Goal: Transaction & Acquisition: Purchase product/service

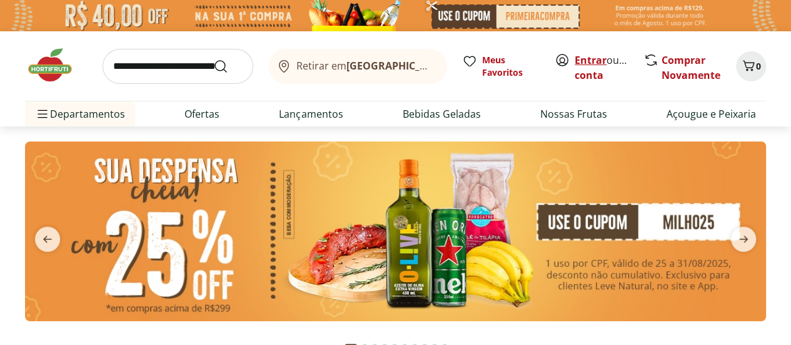
click at [587, 59] on link "Entrar" at bounding box center [591, 60] width 32 height 14
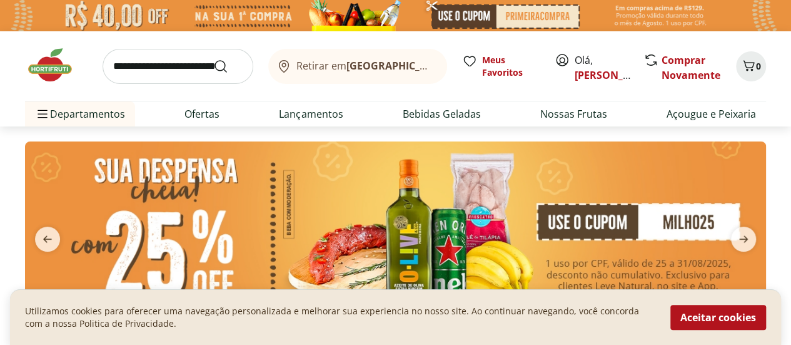
click at [151, 69] on input "search" at bounding box center [178, 66] width 151 height 35
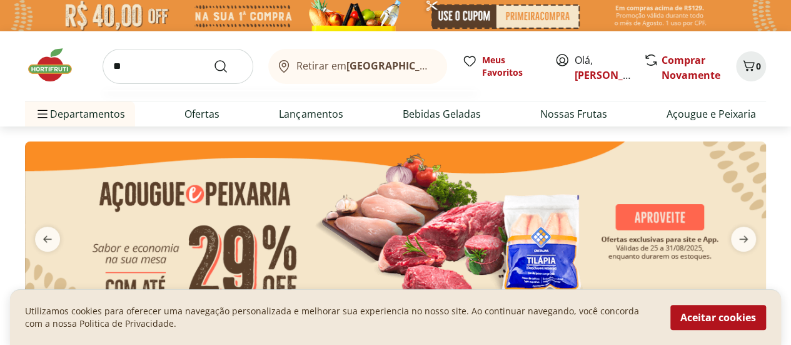
type input "*"
type input "******"
click at [213, 59] on button "Submit Search" at bounding box center [228, 66] width 30 height 15
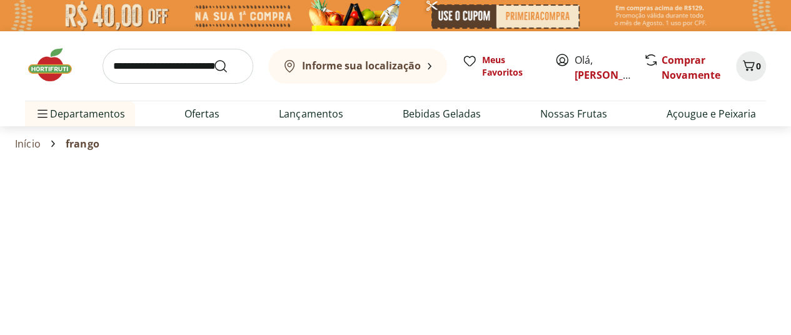
select select "**********"
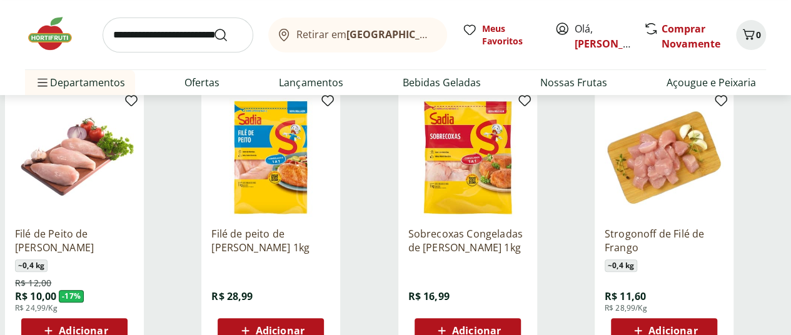
scroll to position [200, 0]
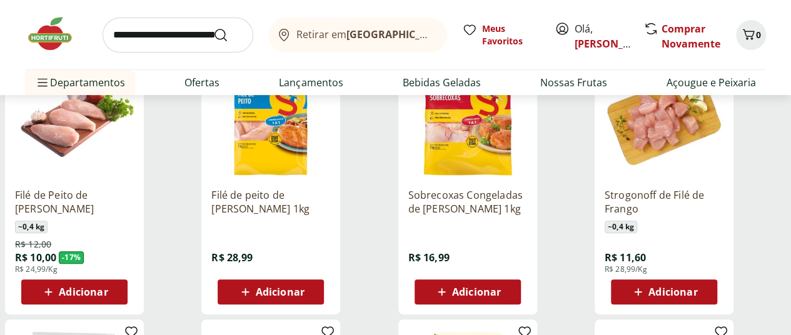
click at [108, 297] on span "Adicionar" at bounding box center [83, 292] width 49 height 10
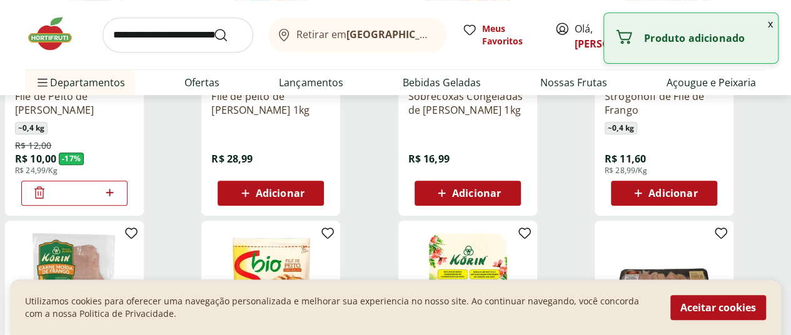
scroll to position [300, 5]
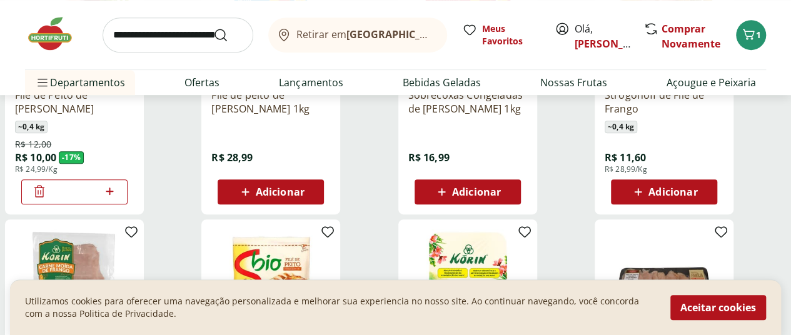
drag, startPoint x: 735, startPoint y: 202, endPoint x: 434, endPoint y: 233, distance: 303.2
click at [698, 191] on span "Adicionar" at bounding box center [673, 192] width 49 height 10
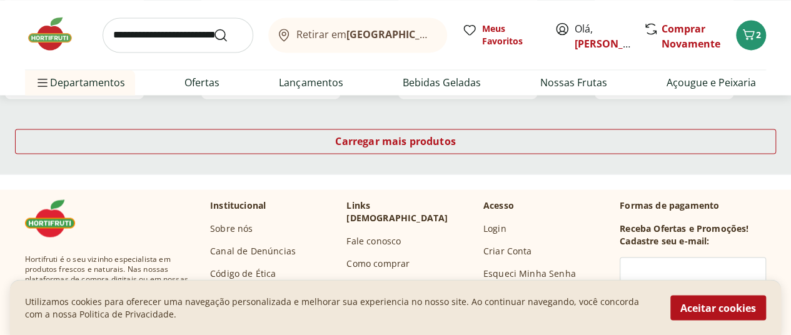
scroll to position [887, 5]
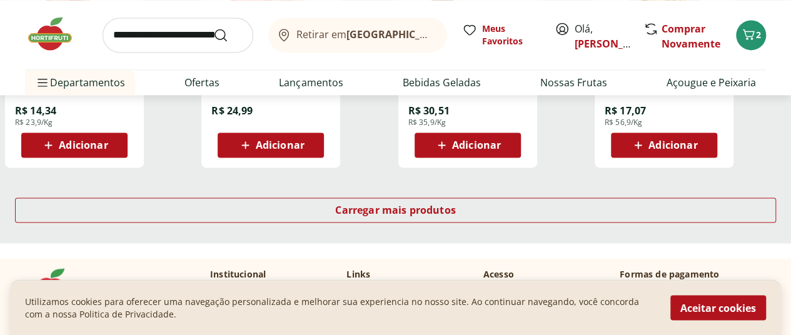
click at [108, 150] on span "Adicionar" at bounding box center [83, 145] width 49 height 10
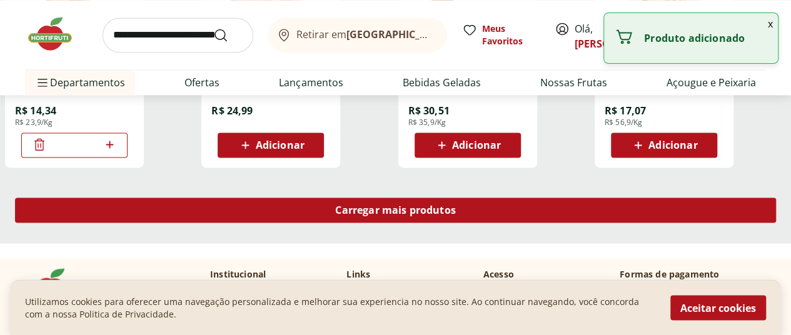
click at [456, 215] on span "Carregar mais produtos" at bounding box center [395, 210] width 121 height 10
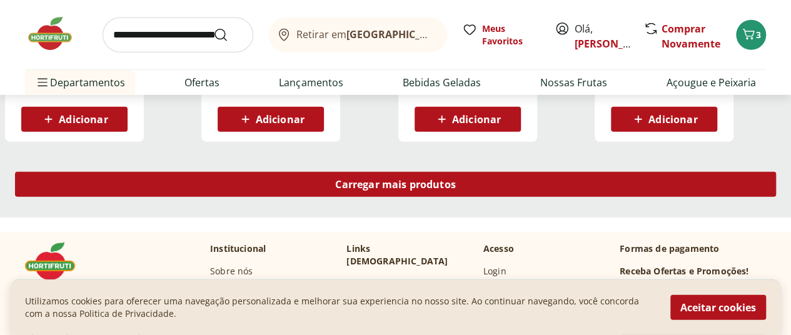
scroll to position [1736, 5]
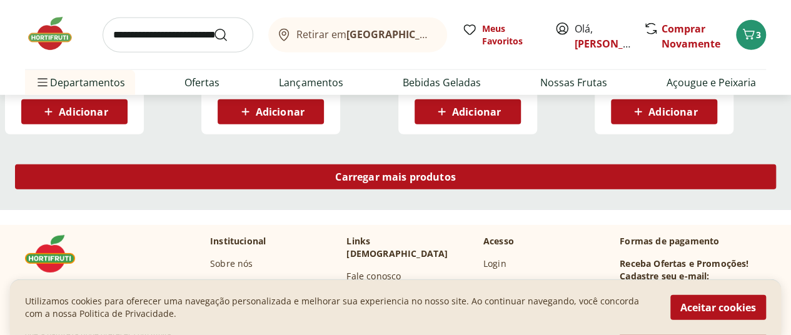
click at [456, 182] on span "Carregar mais produtos" at bounding box center [395, 177] width 121 height 10
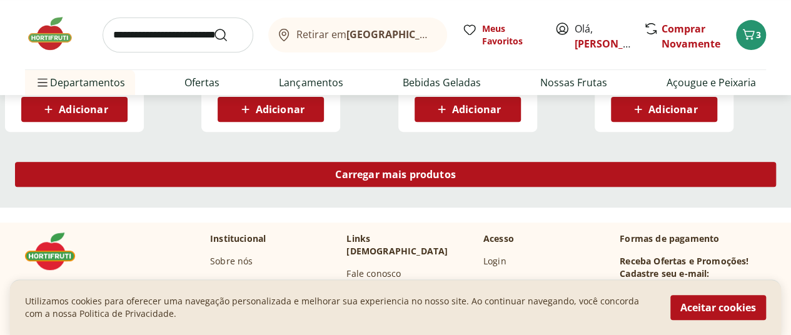
scroll to position [2556, 5]
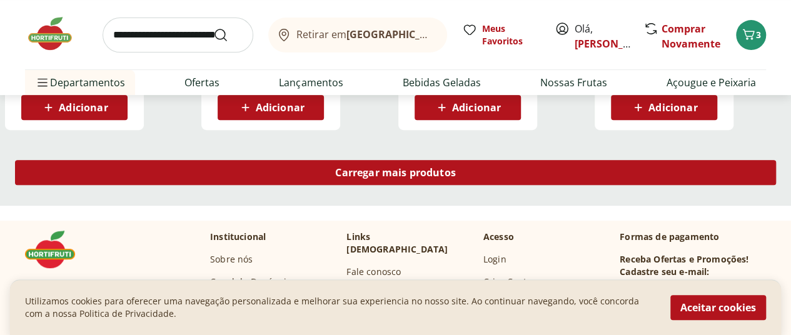
click at [470, 185] on div "Carregar mais produtos" at bounding box center [395, 172] width 761 height 25
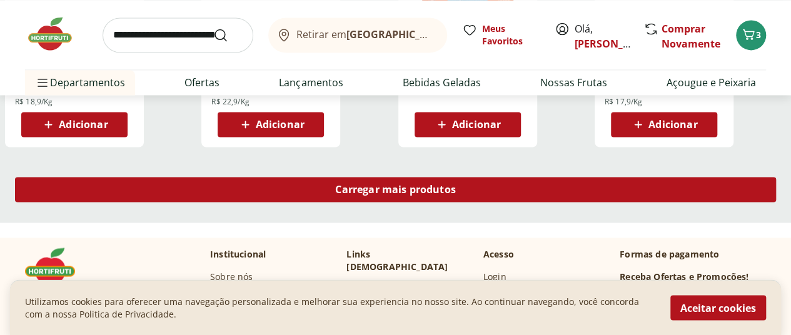
scroll to position [3357, 5]
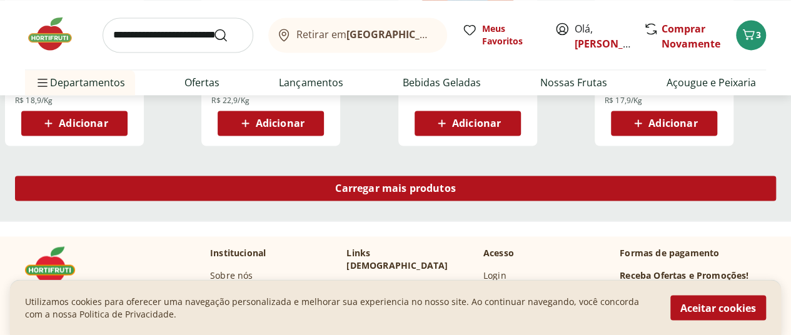
drag, startPoint x: 470, startPoint y: 186, endPoint x: 460, endPoint y: 195, distance: 13.3
click at [456, 193] on span "Carregar mais produtos" at bounding box center [395, 188] width 121 height 10
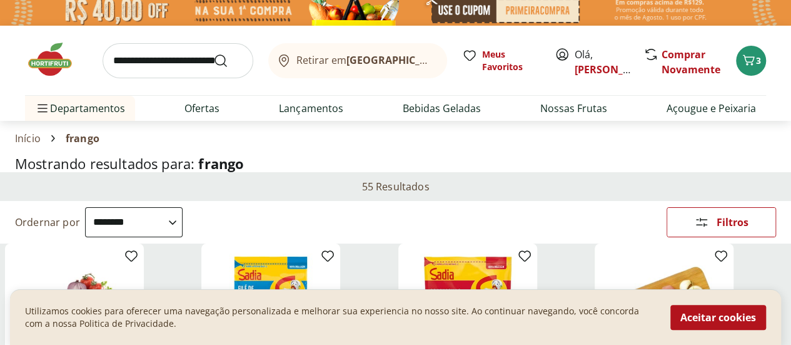
scroll to position [0, 0]
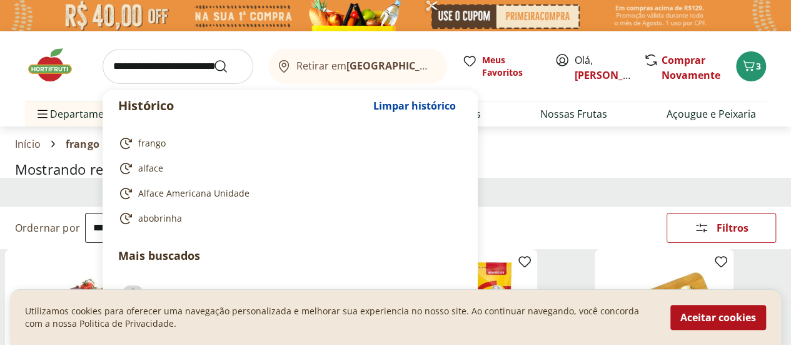
click at [186, 64] on input "search" at bounding box center [178, 66] width 151 height 35
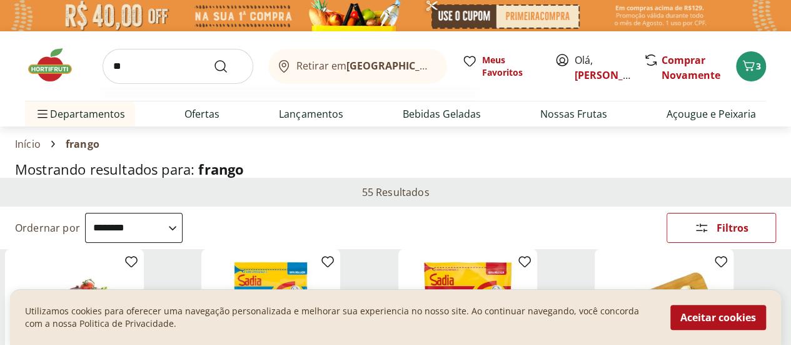
type input "*"
type input "**********"
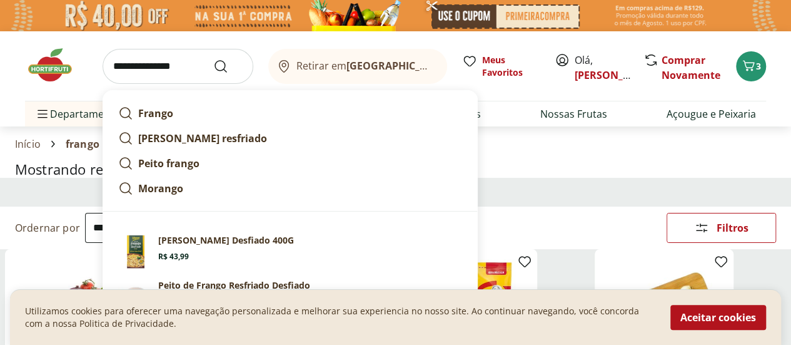
click button "Submit Search" at bounding box center [228, 66] width 30 height 15
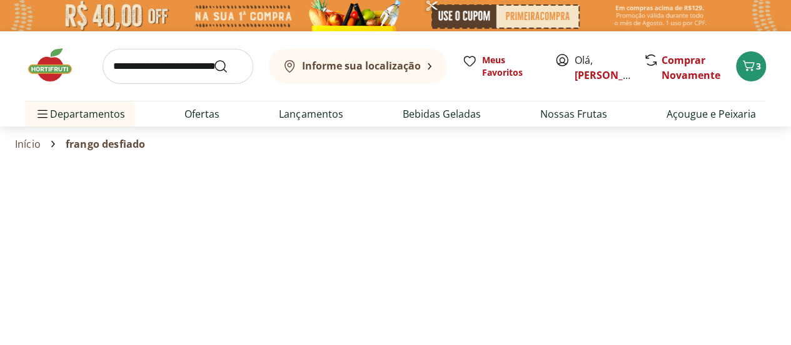
select select "**********"
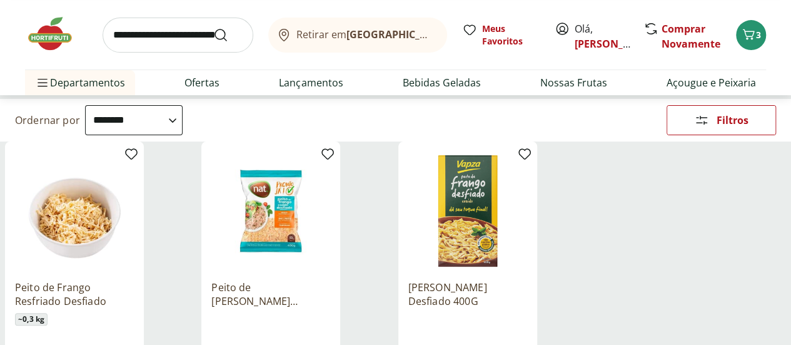
scroll to position [215, 0]
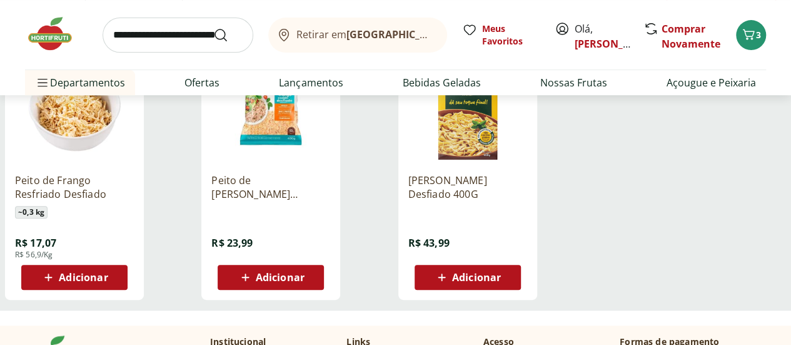
click at [108, 282] on span "Adicionar" at bounding box center [83, 277] width 49 height 10
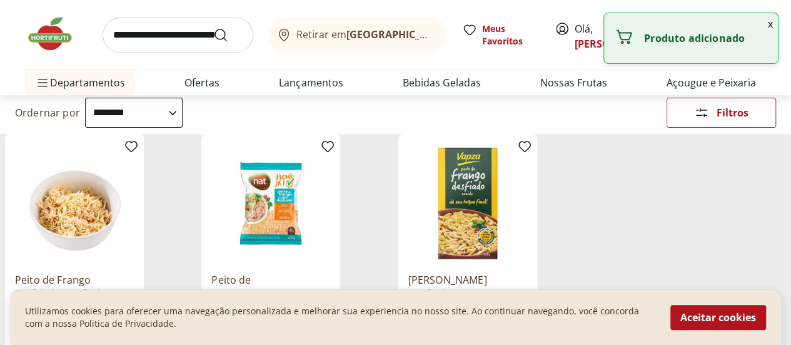
scroll to position [113, 0]
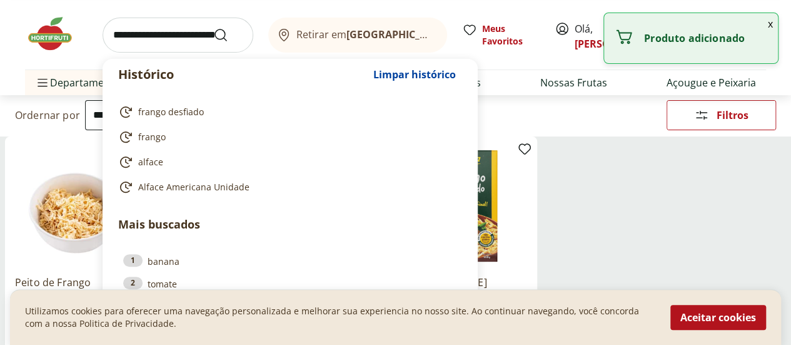
click at [194, 47] on input "search" at bounding box center [178, 35] width 151 height 35
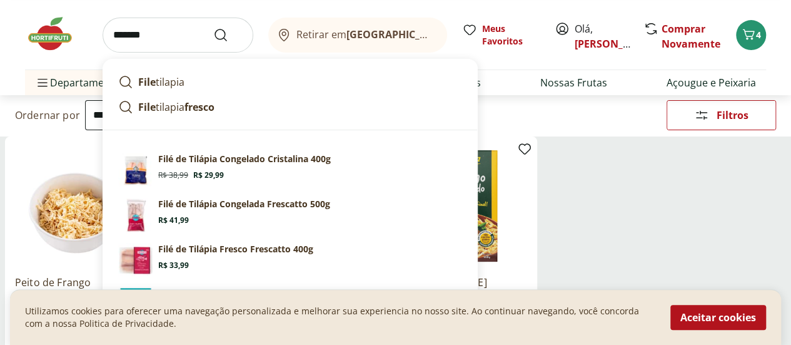
type input "*******"
click at [213, 28] on button "Submit Search" at bounding box center [228, 35] width 30 height 15
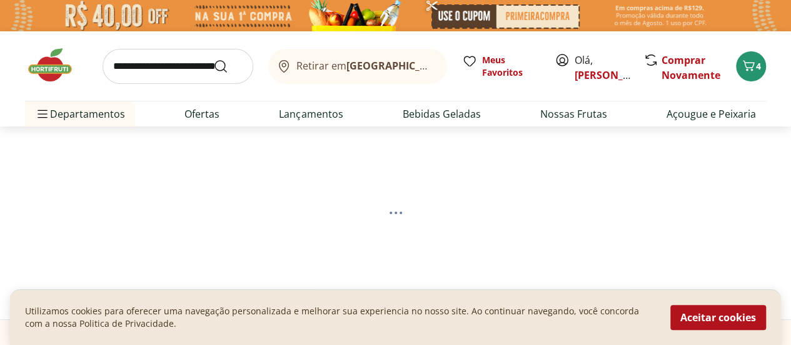
select select "**********"
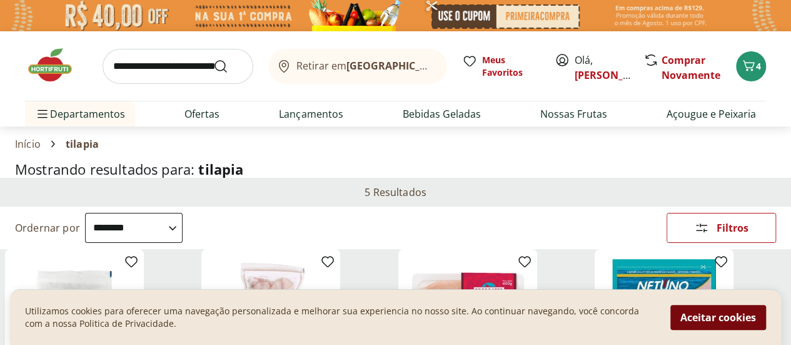
click at [713, 316] on button "Aceitar cookies" at bounding box center [719, 317] width 96 height 25
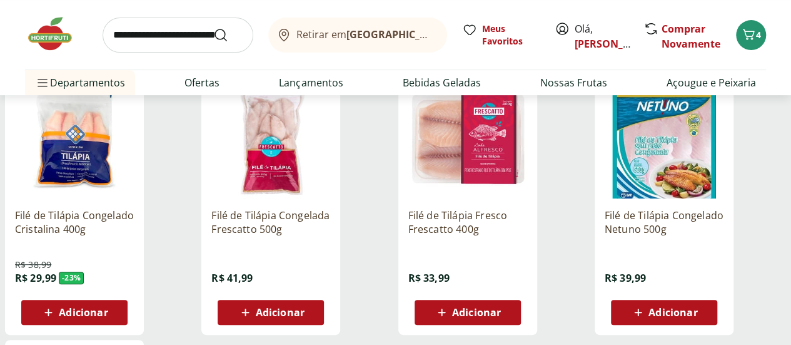
scroll to position [191, 0]
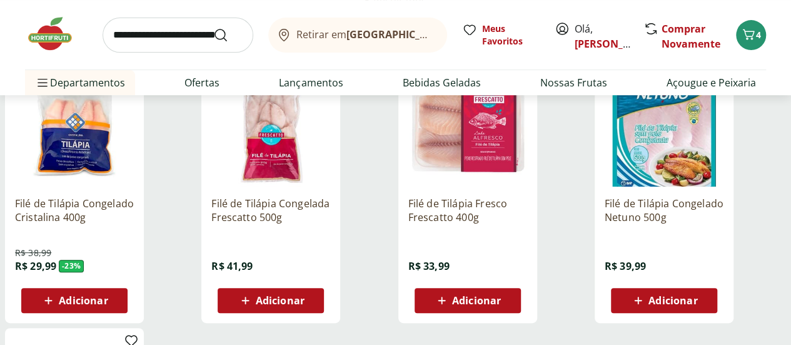
click at [501, 305] on span "Adicionar" at bounding box center [476, 300] width 49 height 10
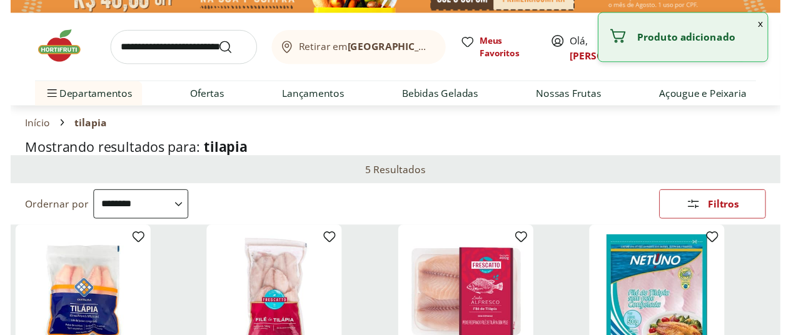
scroll to position [0, 0]
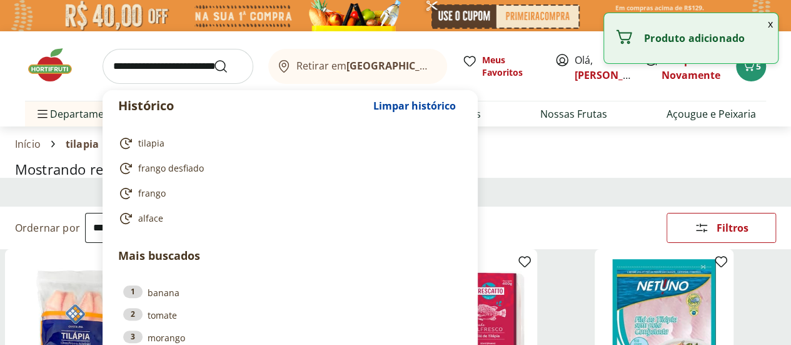
click at [165, 70] on input "search" at bounding box center [178, 66] width 151 height 35
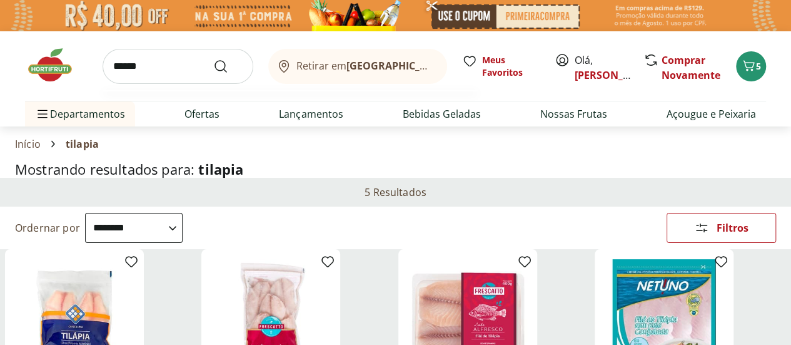
type input "*******"
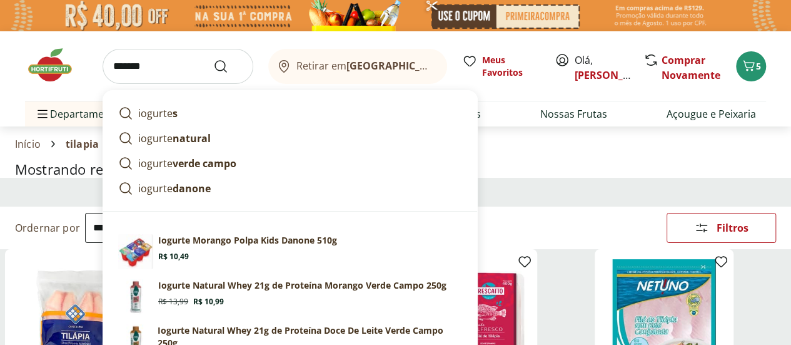
click button "Submit Search" at bounding box center [228, 66] width 30 height 15
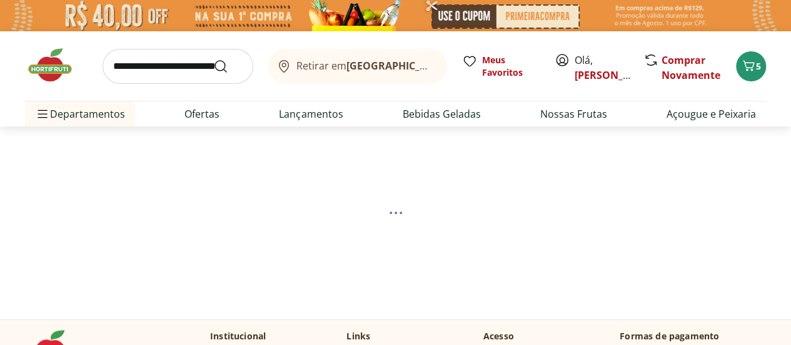
select select "**********"
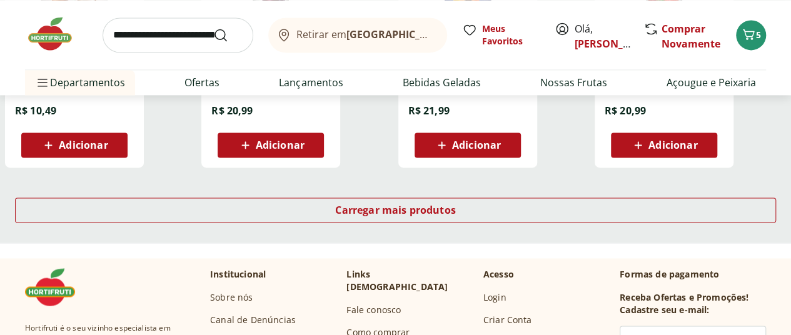
scroll to position [898, 0]
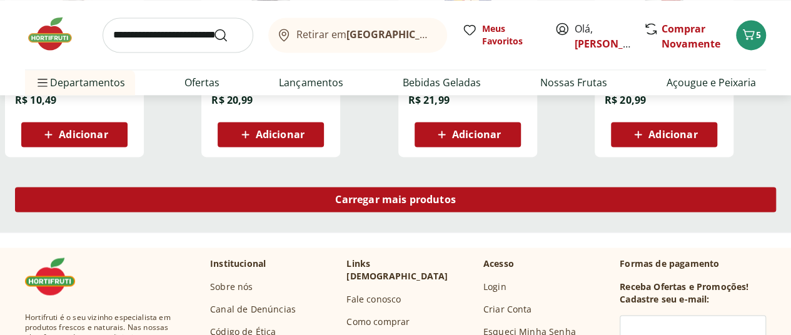
click at [456, 205] on span "Carregar mais produtos" at bounding box center [395, 200] width 121 height 10
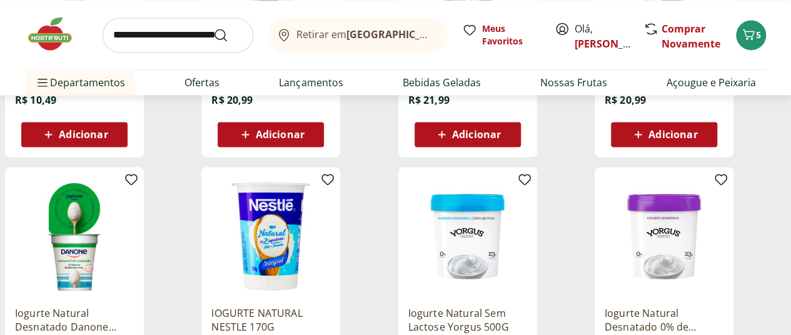
click at [330, 206] on img at bounding box center [270, 236] width 119 height 119
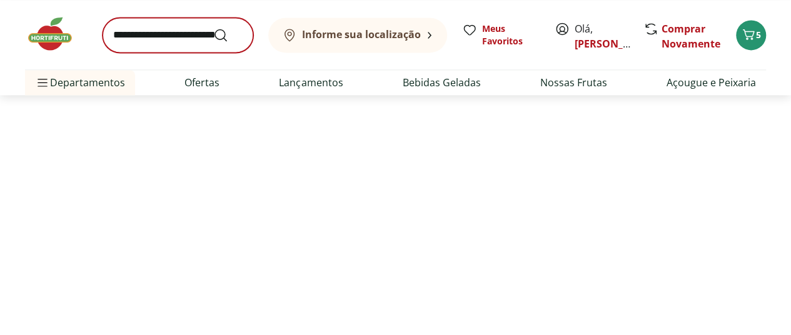
select select "**********"
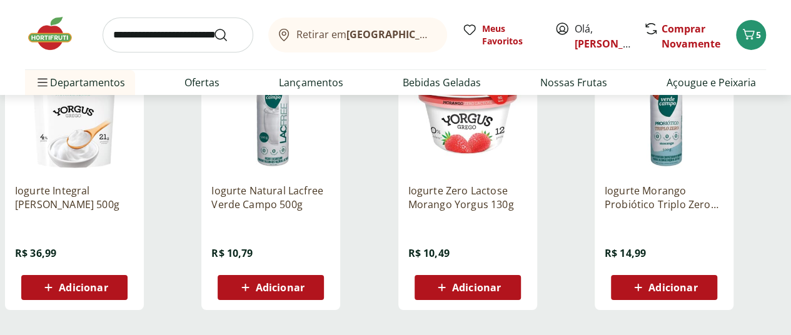
scroll to position [2134, 0]
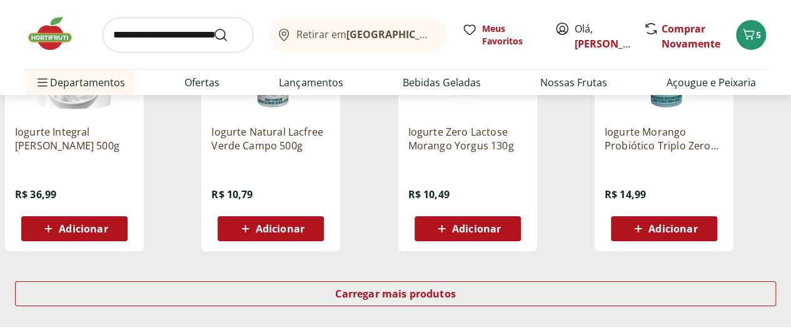
click at [305, 234] on span "Adicionar" at bounding box center [280, 229] width 49 height 10
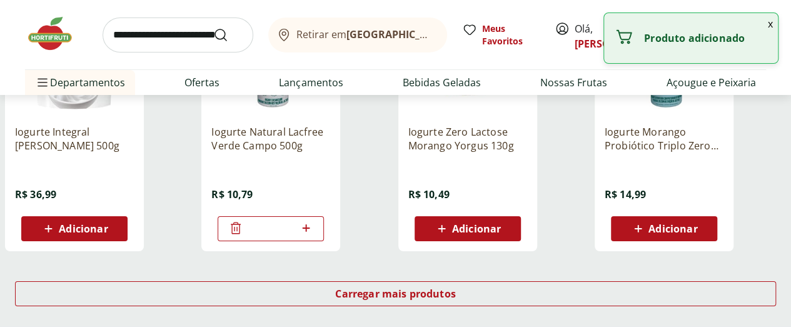
click at [314, 236] on icon at bounding box center [306, 228] width 16 height 15
type input "*"
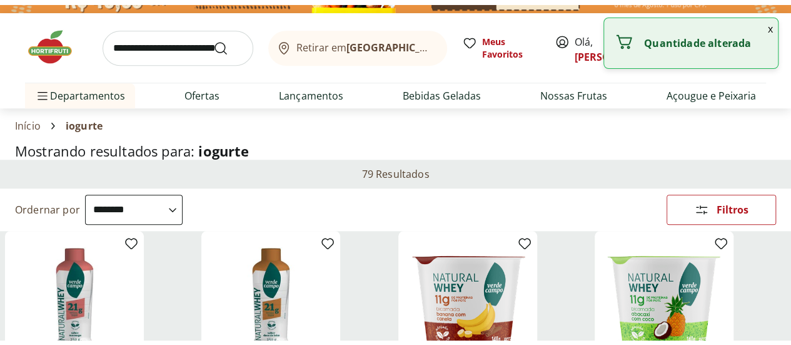
scroll to position [0, 0]
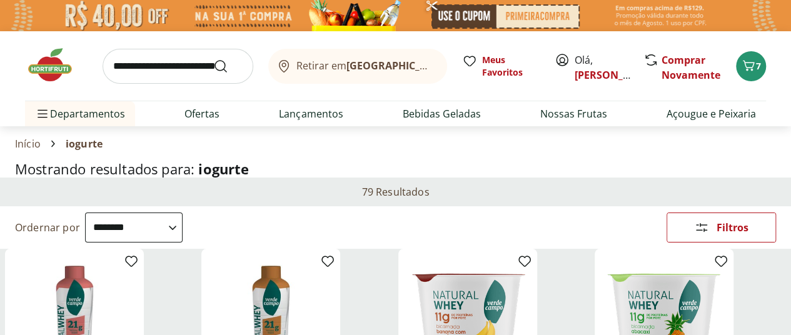
click at [158, 72] on input "search" at bounding box center [178, 66] width 151 height 35
type input "*******"
click button "Submit Search" at bounding box center [228, 66] width 30 height 15
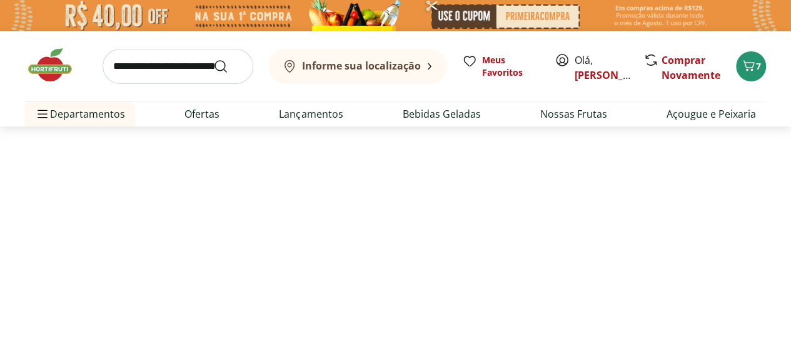
select select "**********"
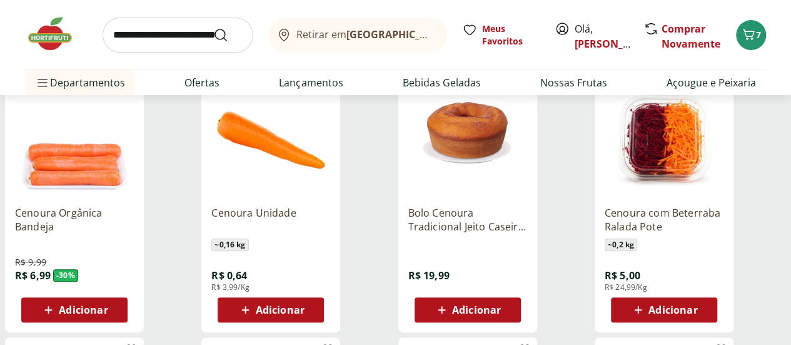
scroll to position [183, 0]
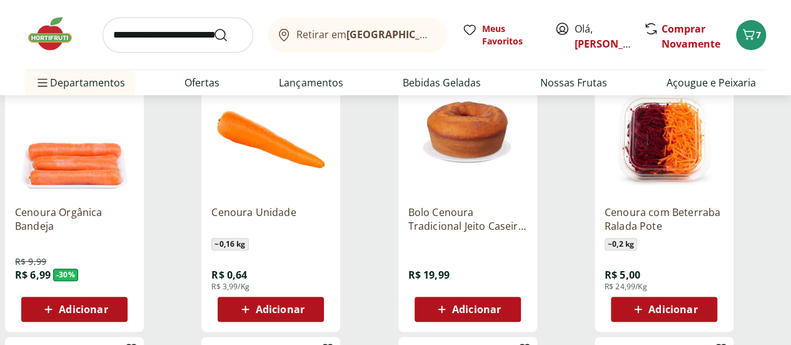
click at [330, 156] on img at bounding box center [270, 135] width 119 height 119
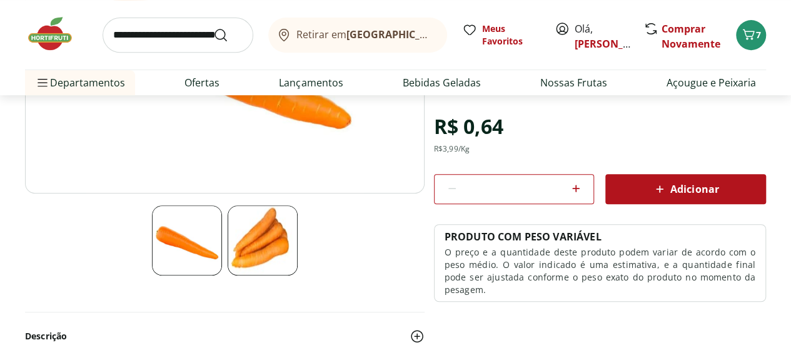
scroll to position [306, 0]
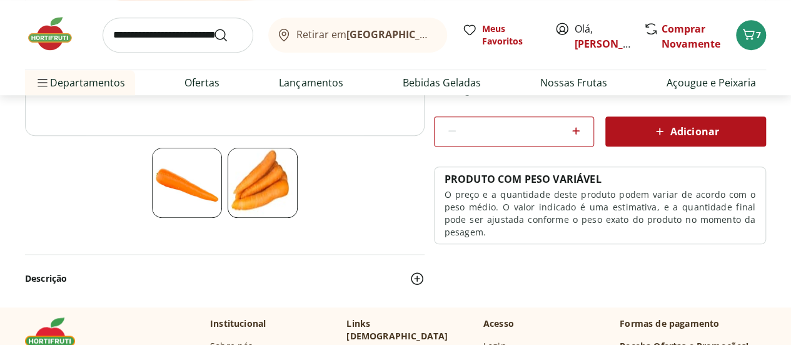
click at [574, 132] on icon at bounding box center [576, 130] width 15 height 15
type input "*"
click at [640, 137] on div "Adicionar" at bounding box center [686, 131] width 141 height 23
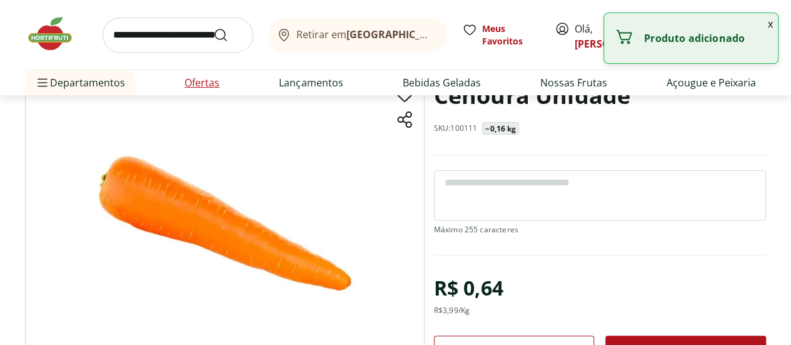
scroll to position [81, 0]
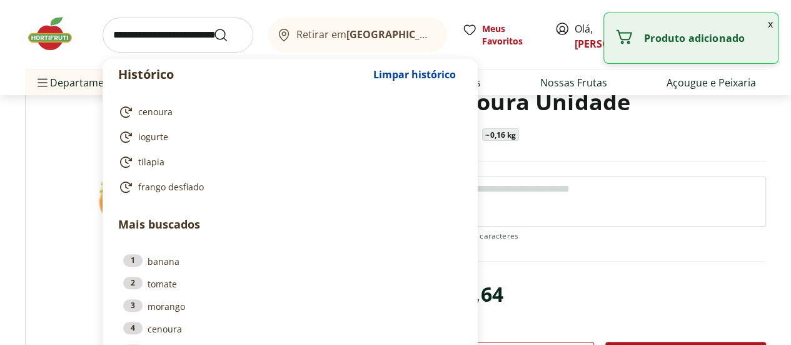
click at [175, 43] on input "search" at bounding box center [178, 35] width 151 height 35
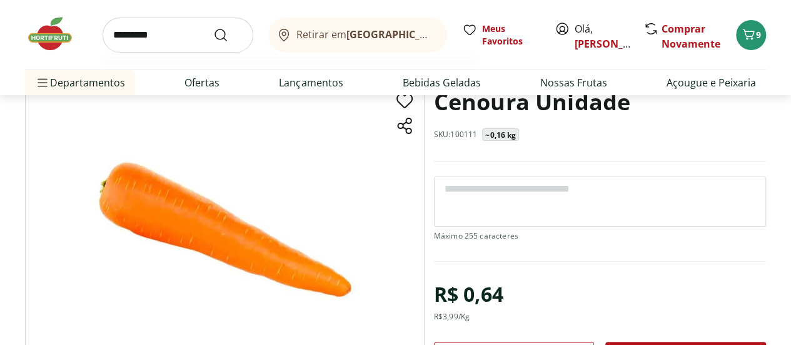
type input "**********"
click button "Submit Search" at bounding box center [228, 35] width 30 height 15
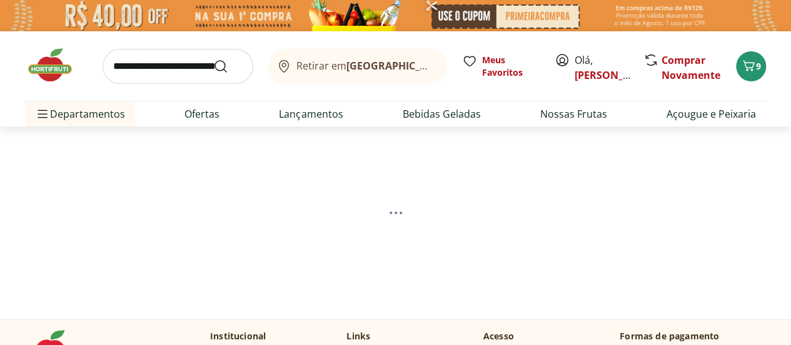
select select "**********"
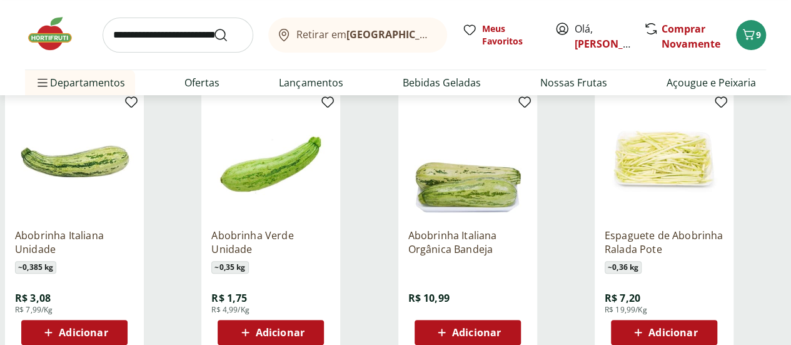
scroll to position [160, 0]
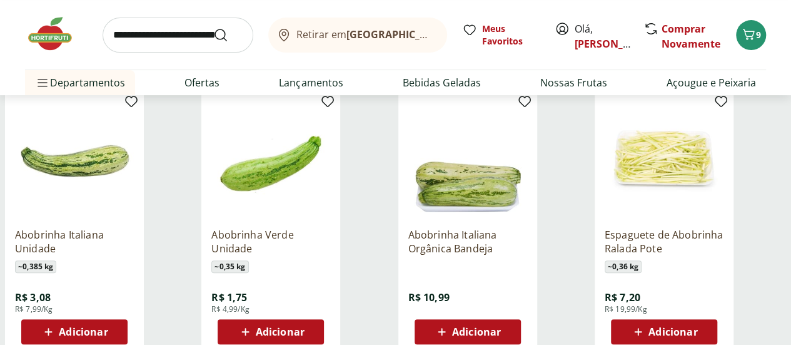
click at [134, 171] on img at bounding box center [74, 158] width 119 height 119
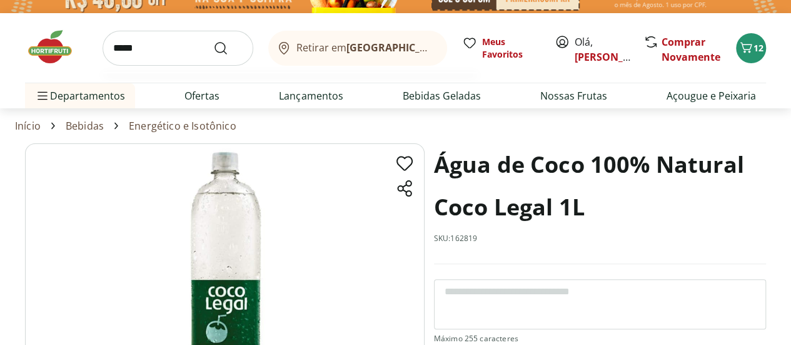
type input "*****"
click at [213, 41] on button "Submit Search" at bounding box center [228, 48] width 30 height 15
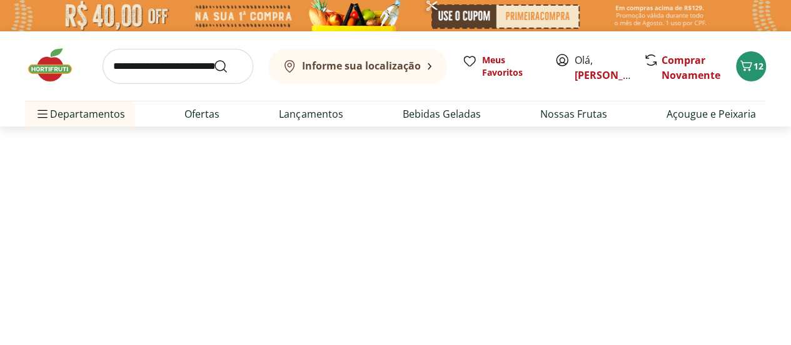
select select "**********"
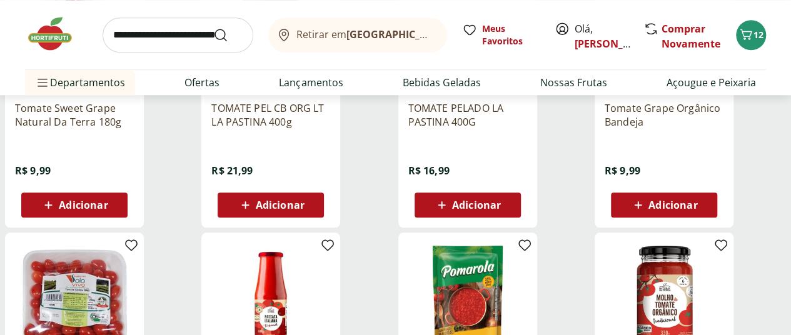
scroll to position [535, 0]
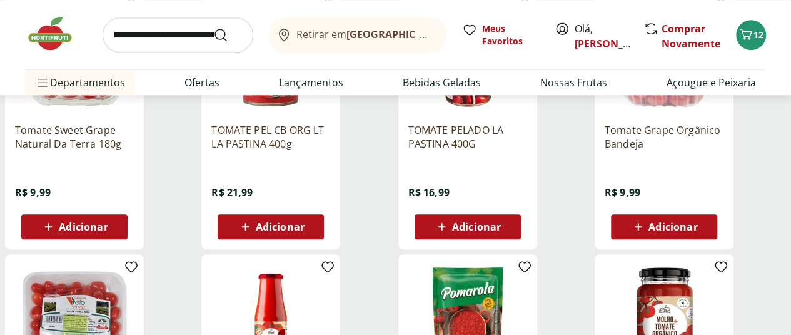
click at [698, 232] on span "Adicionar" at bounding box center [673, 227] width 49 height 10
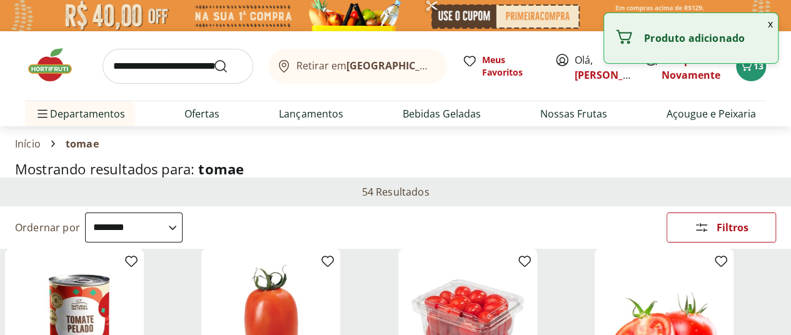
scroll to position [0, 5]
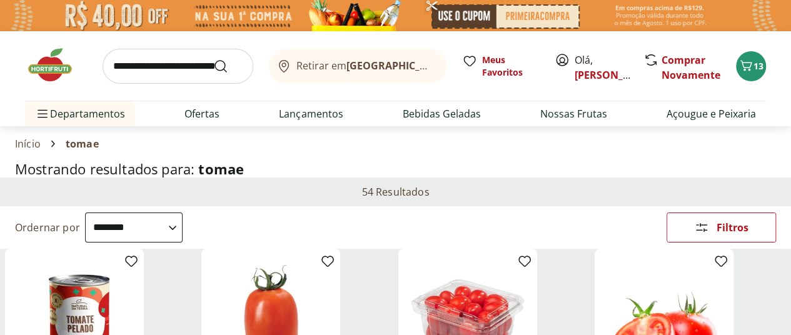
click at [150, 59] on input "search" at bounding box center [178, 66] width 151 height 35
type input "*******"
click button "Submit Search" at bounding box center [228, 66] width 30 height 15
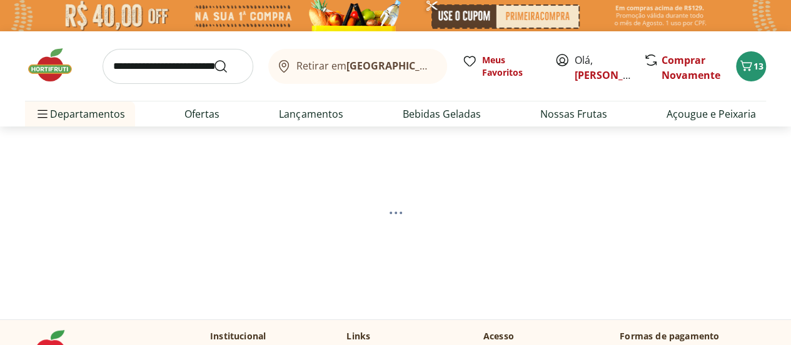
select select "**********"
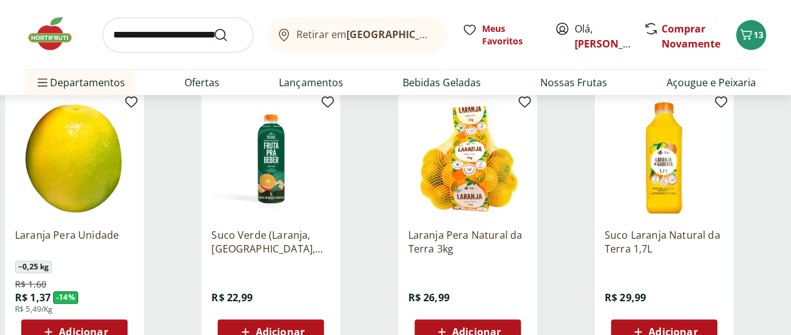
scroll to position [229, 0]
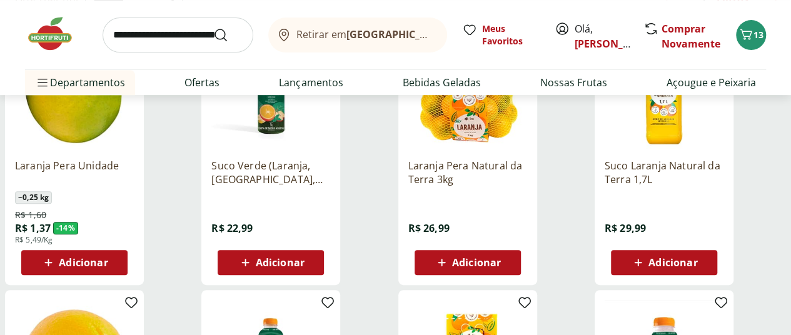
click at [108, 265] on span "Adicionar" at bounding box center [83, 263] width 49 height 10
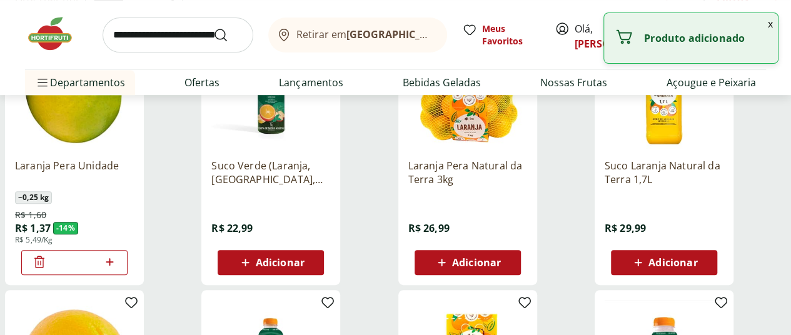
click at [113, 263] on icon at bounding box center [110, 262] width 8 height 8
type input "*"
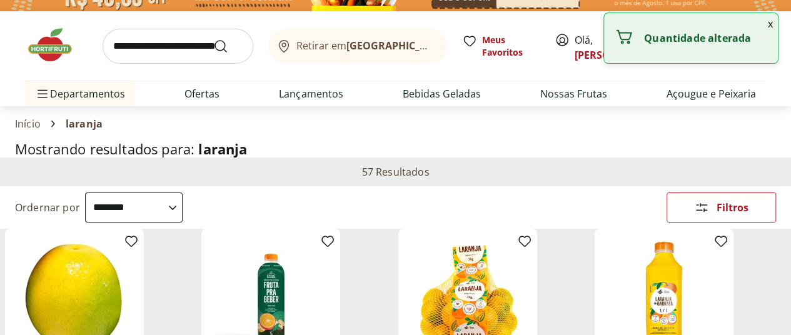
scroll to position [14, 0]
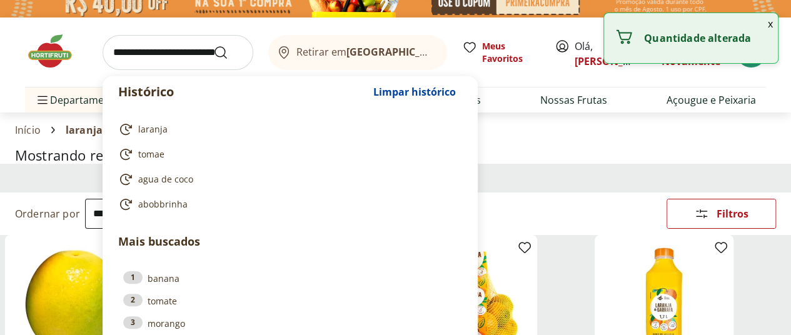
click at [175, 61] on input "search" at bounding box center [178, 52] width 151 height 35
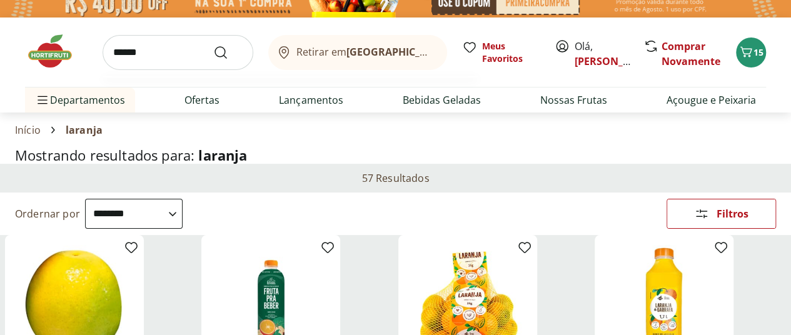
type input "******"
click at [213, 45] on button "Submit Search" at bounding box center [228, 52] width 30 height 15
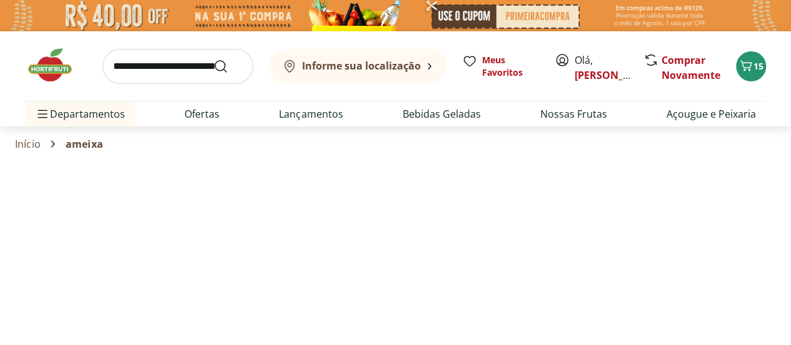
select select "**********"
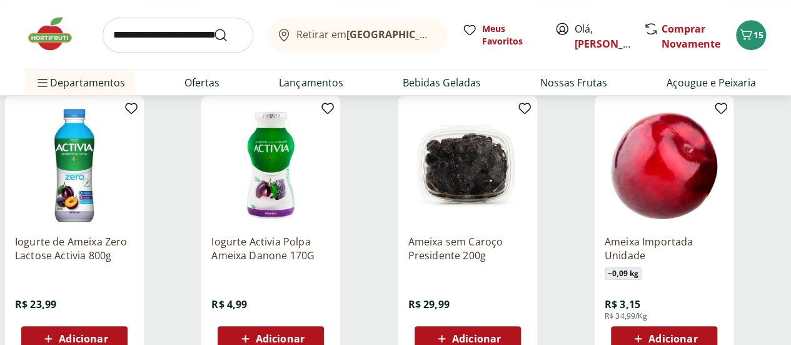
scroll to position [423, 0]
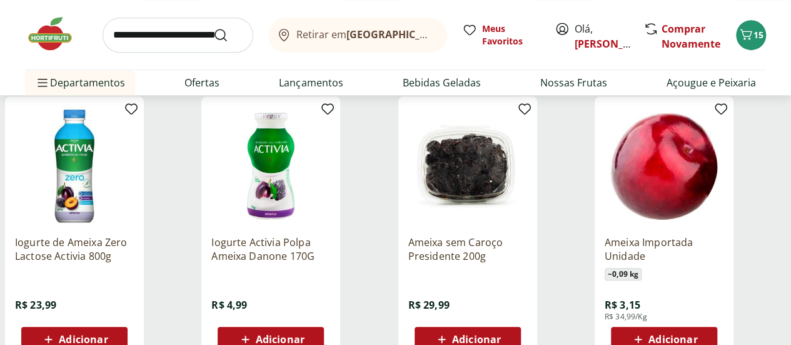
click at [701, 201] on img at bounding box center [664, 165] width 119 height 119
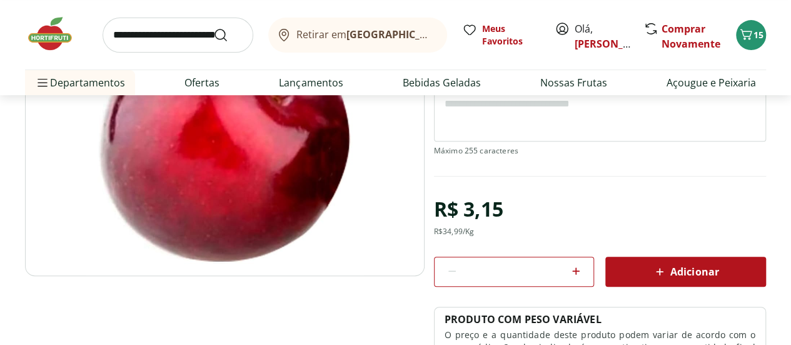
scroll to position [265, 0]
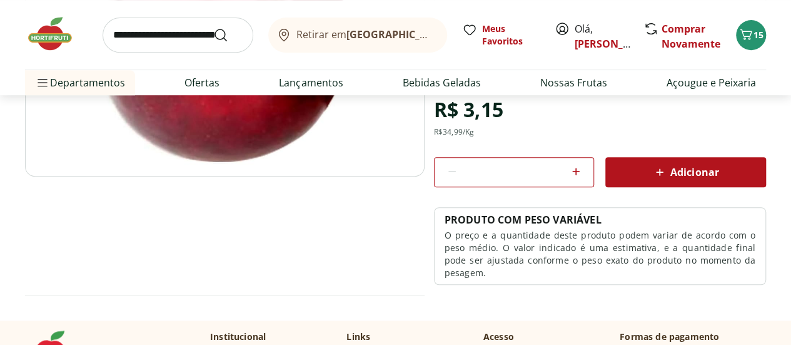
click at [581, 180] on div at bounding box center [576, 172] width 15 height 30
type input "*"
click at [661, 176] on icon at bounding box center [660, 172] width 15 height 15
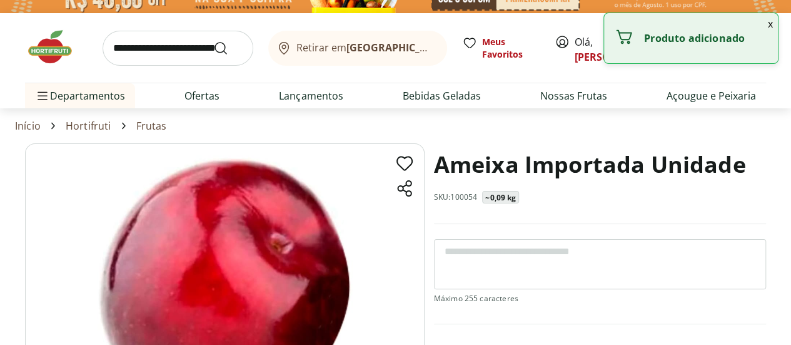
scroll to position [0, 0]
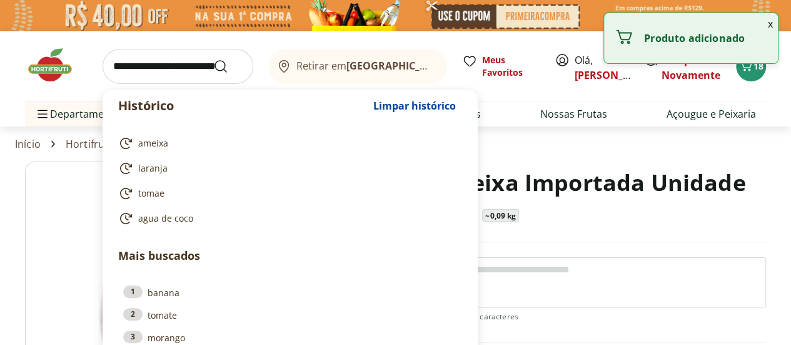
click at [148, 76] on input "search" at bounding box center [178, 66] width 151 height 35
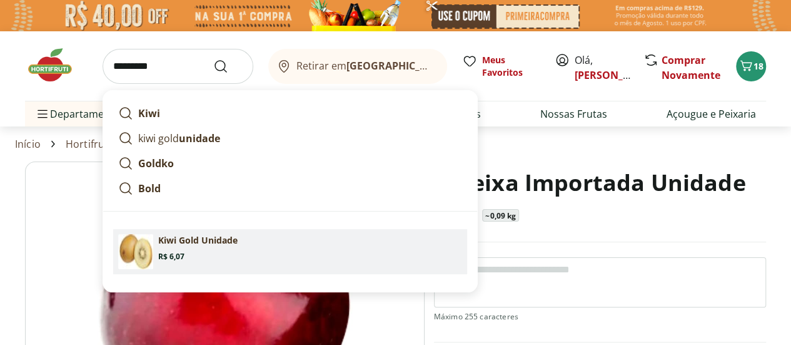
drag, startPoint x: 176, startPoint y: 253, endPoint x: 141, endPoint y: 255, distance: 35.1
click at [141, 255] on img at bounding box center [135, 251] width 35 height 35
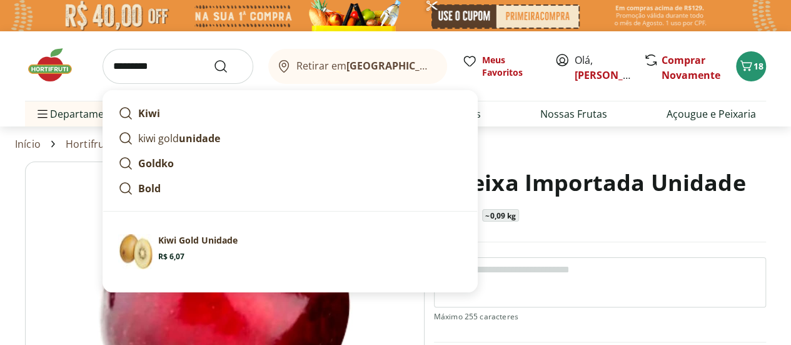
type input "**********"
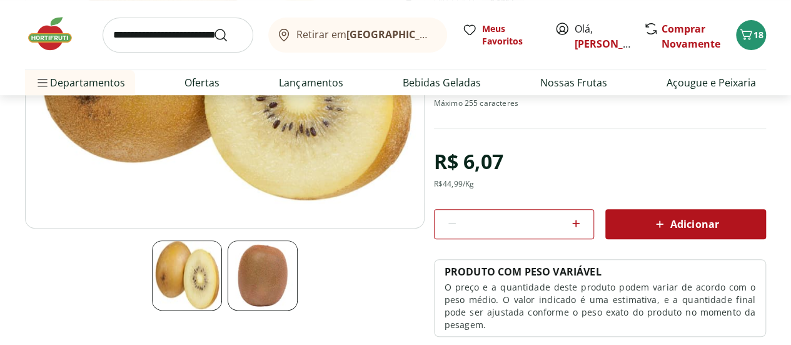
click at [579, 221] on icon at bounding box center [577, 224] width 8 height 8
type input "*"
click at [664, 221] on icon at bounding box center [660, 223] width 15 height 15
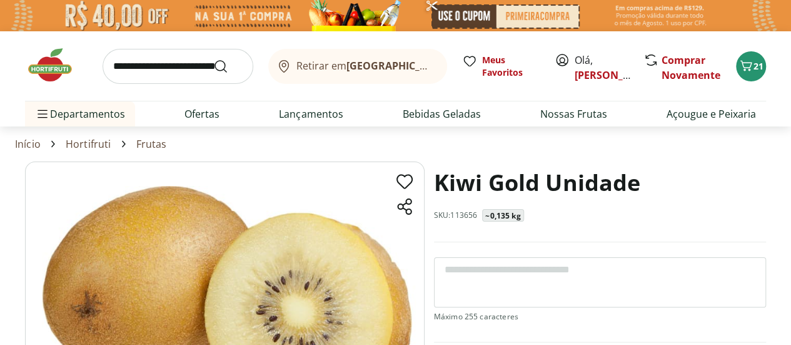
click at [155, 67] on input "search" at bounding box center [178, 66] width 151 height 35
click at [761, 64] on span "21" at bounding box center [759, 66] width 10 height 12
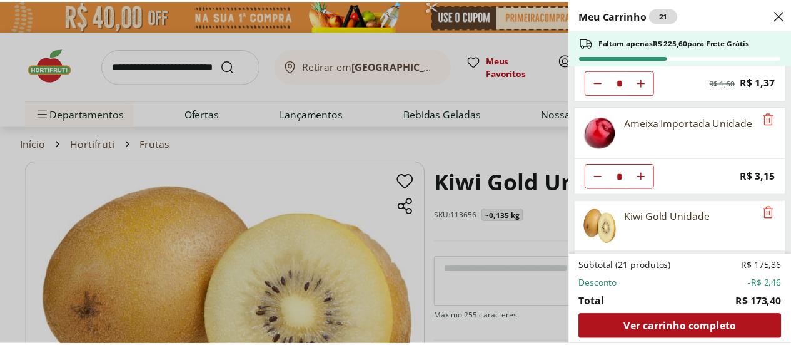
scroll to position [1019, 0]
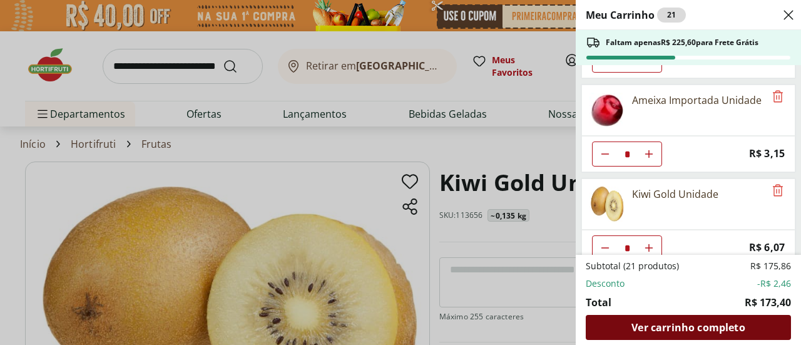
click at [698, 328] on span "Ver carrinho completo" at bounding box center [687, 327] width 113 height 10
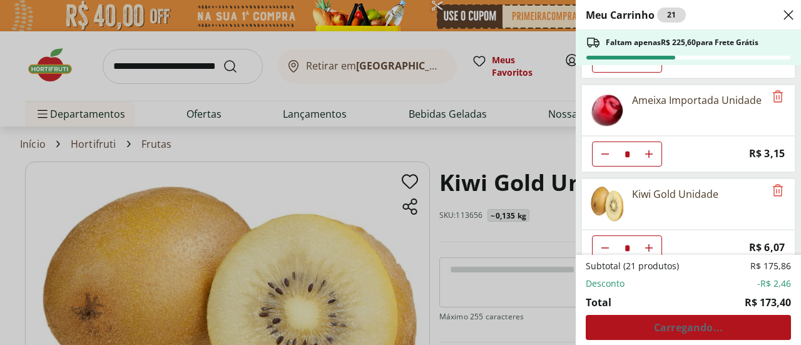
click at [183, 75] on div "Meu Carrinho 21 Faltam apenas R$ 225,60 para Frete Grátis Filé de Peito de Fran…" at bounding box center [400, 172] width 801 height 345
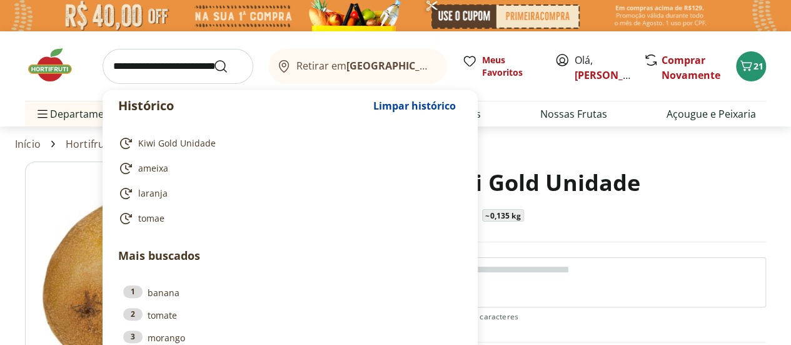
click at [181, 68] on input "search" at bounding box center [178, 66] width 151 height 35
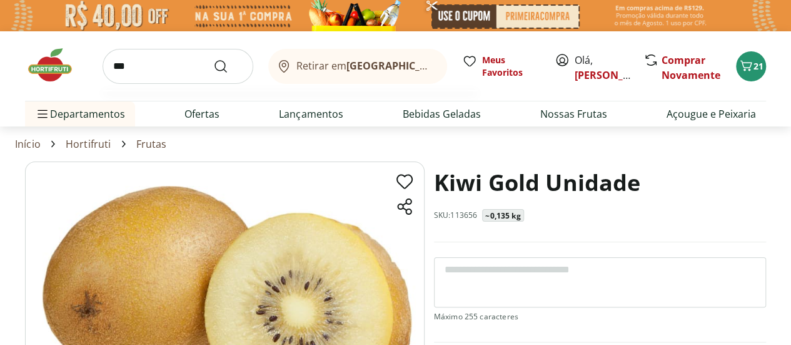
type input "***"
click at [213, 59] on button "Submit Search" at bounding box center [228, 66] width 30 height 15
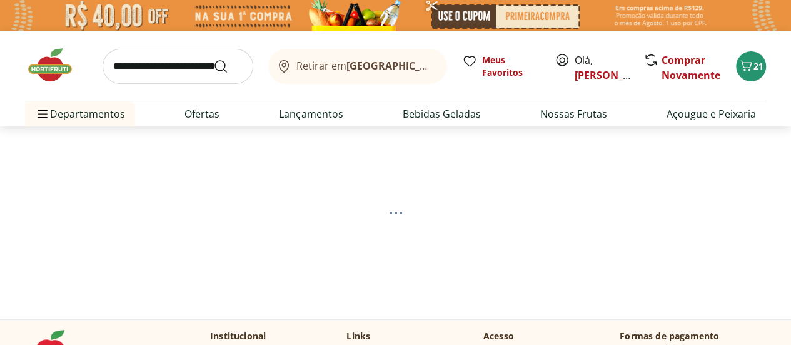
select select "**********"
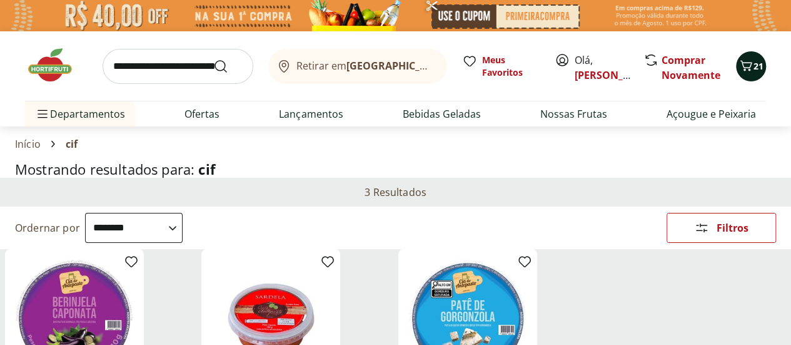
click at [758, 72] on span "21" at bounding box center [759, 66] width 10 height 13
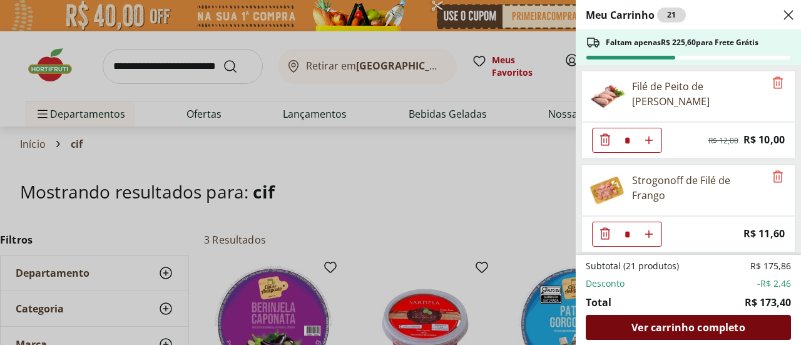
click at [725, 332] on span "Ver carrinho completo" at bounding box center [687, 327] width 113 height 10
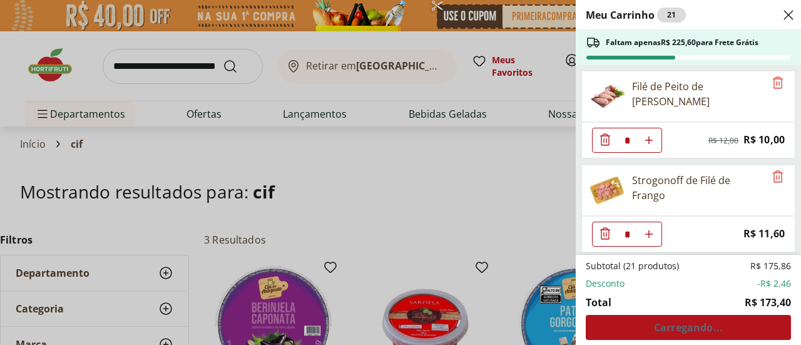
click at [160, 66] on div "Meu Carrinho 21 Faltam apenas R$ 225,60 para Frete Grátis Filé de Peito de Fran…" at bounding box center [400, 172] width 801 height 345
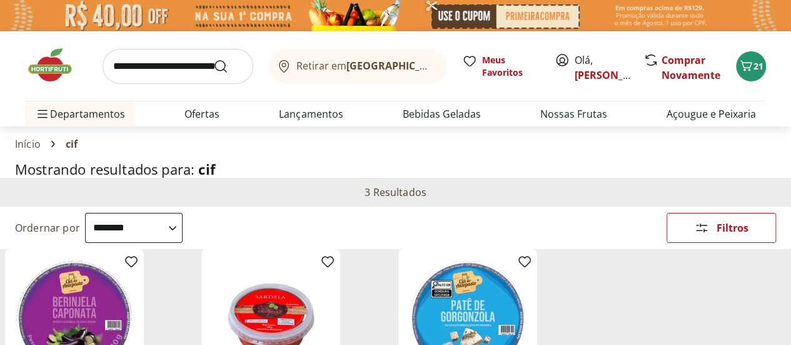
click at [160, 66] on input "search" at bounding box center [178, 66] width 151 height 35
type input "******"
click button "Submit Search" at bounding box center [228, 66] width 30 height 15
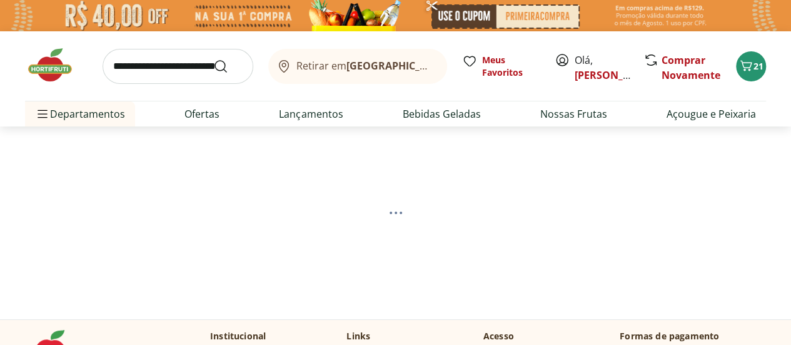
select select "**********"
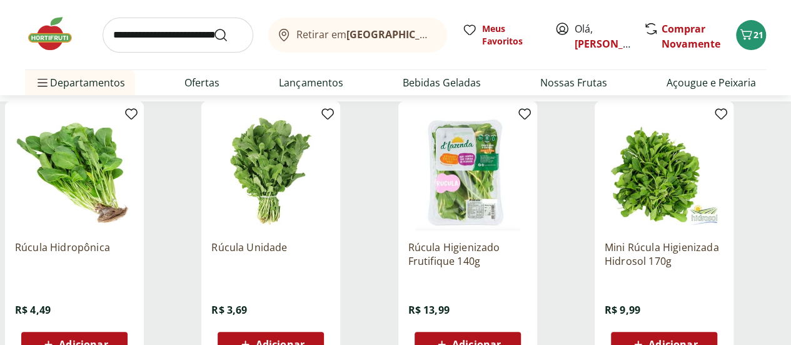
scroll to position [200, 0]
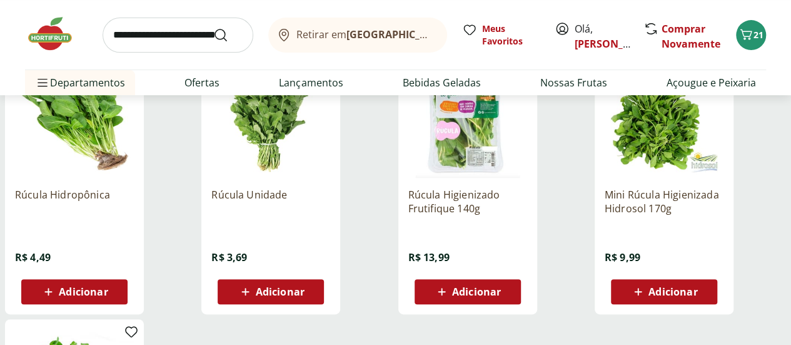
click at [108, 291] on span "Adicionar" at bounding box center [83, 292] width 49 height 10
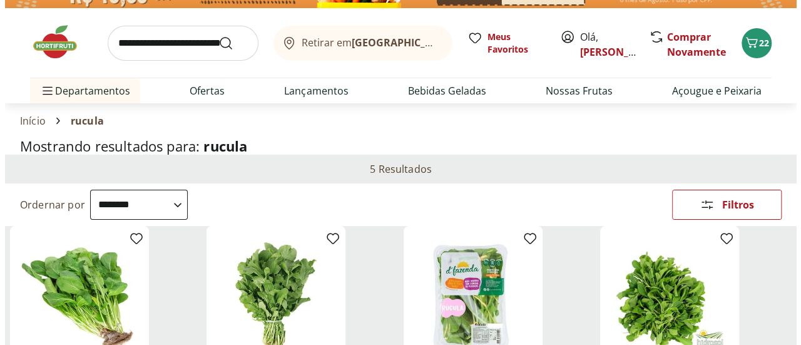
scroll to position [17, 0]
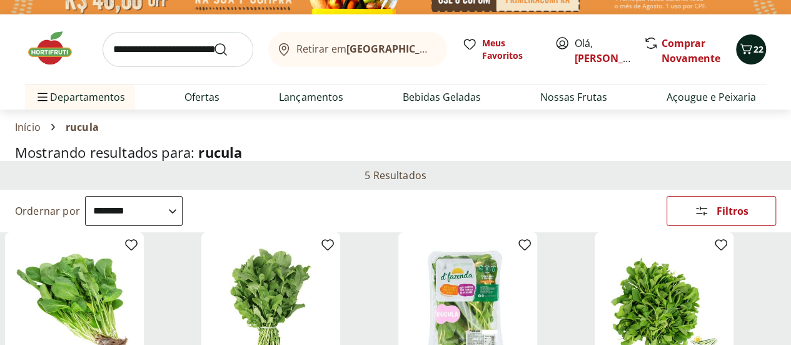
click at [746, 51] on icon "Carrinho" at bounding box center [746, 48] width 15 height 15
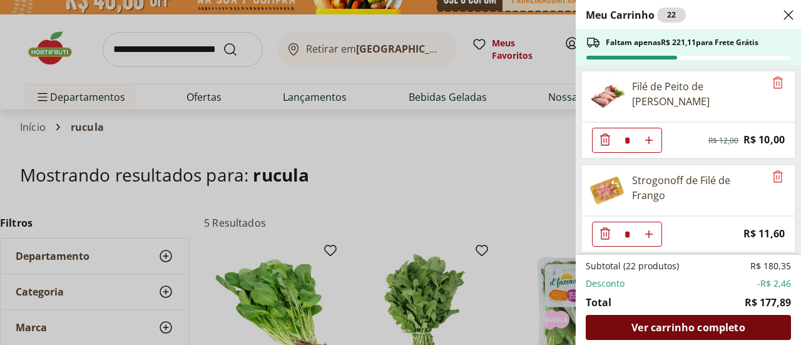
click at [713, 324] on span "Ver carrinho completo" at bounding box center [687, 327] width 113 height 10
